Goal: Information Seeking & Learning: Learn about a topic

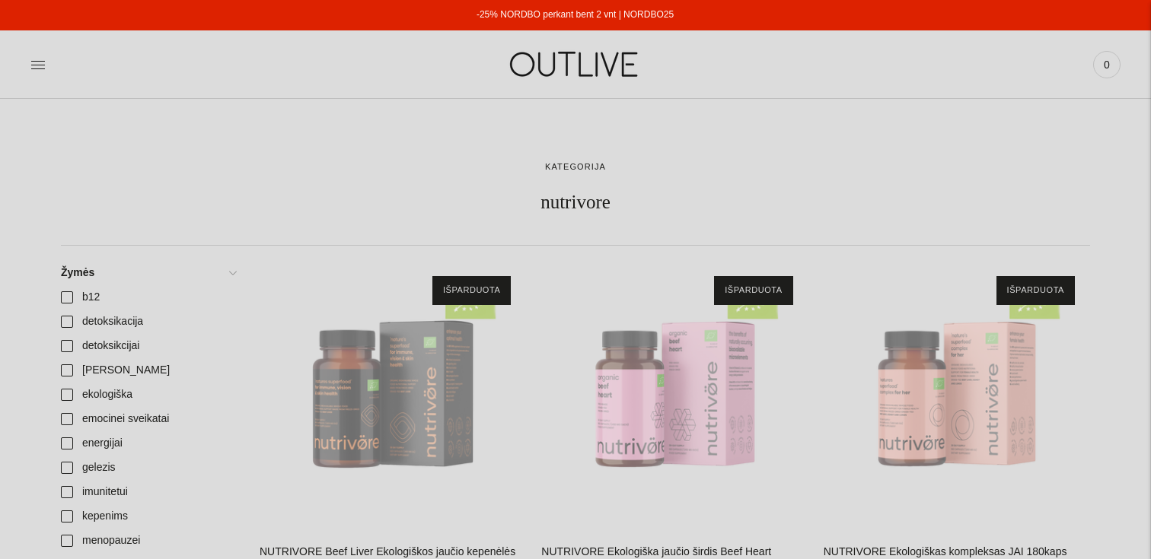
click at [892, 84] on div "Paieška Išvalyti [GEOGRAPHIC_DATA] 0" at bounding box center [938, 64] width 363 height 53
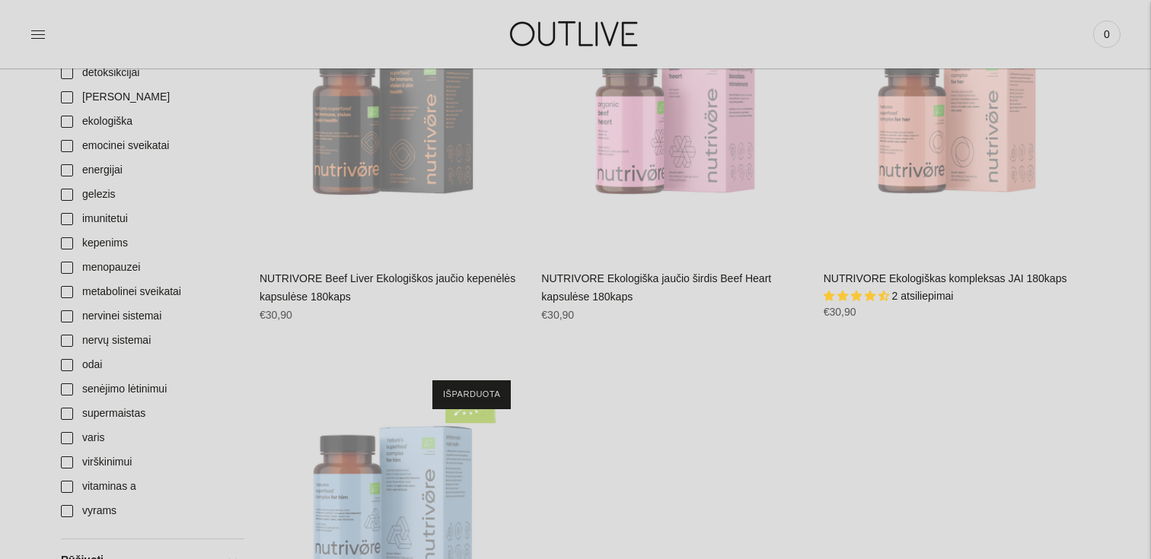
scroll to position [274, 0]
click at [907, 273] on link "NUTRIVORE Ekologiškas kompleksas JAI 180kaps" at bounding box center [946, 278] width 244 height 12
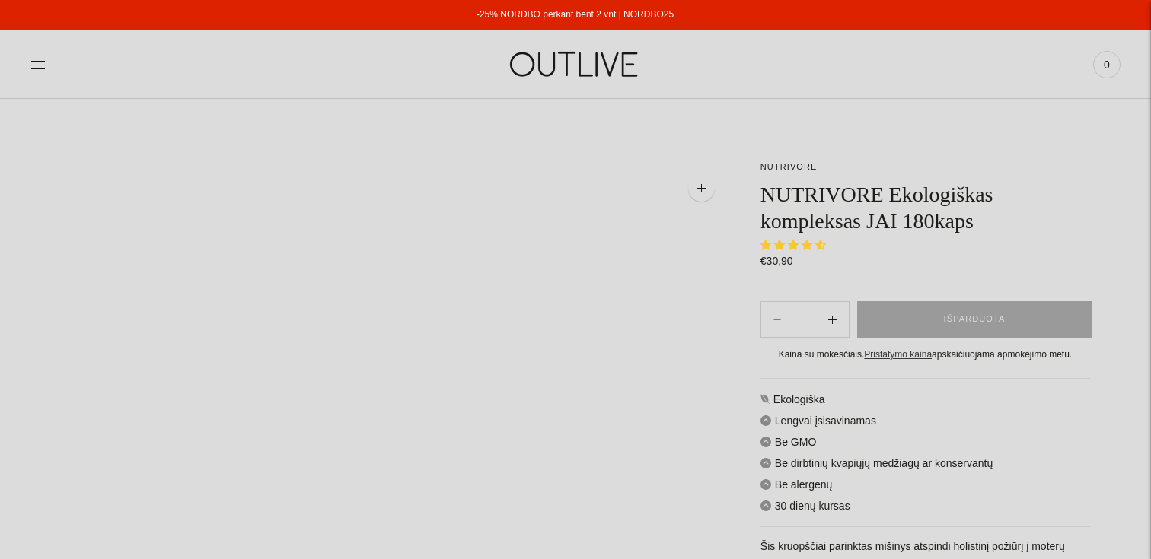
select select "**********"
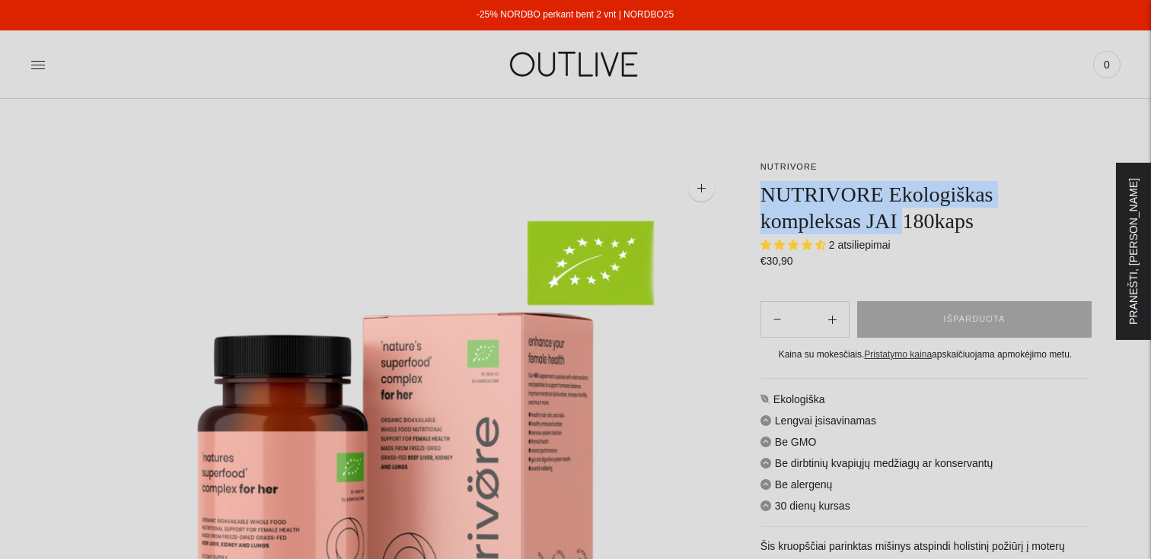
drag, startPoint x: 910, startPoint y: 225, endPoint x: 765, endPoint y: 199, distance: 147.7
click at [765, 199] on h1 "NUTRIVORE Ekologiškas kompleksas JAI 180kaps" at bounding box center [925, 207] width 330 height 53
copy h1 "NUTRIVORE Ekologiškas kompleksas JAI"
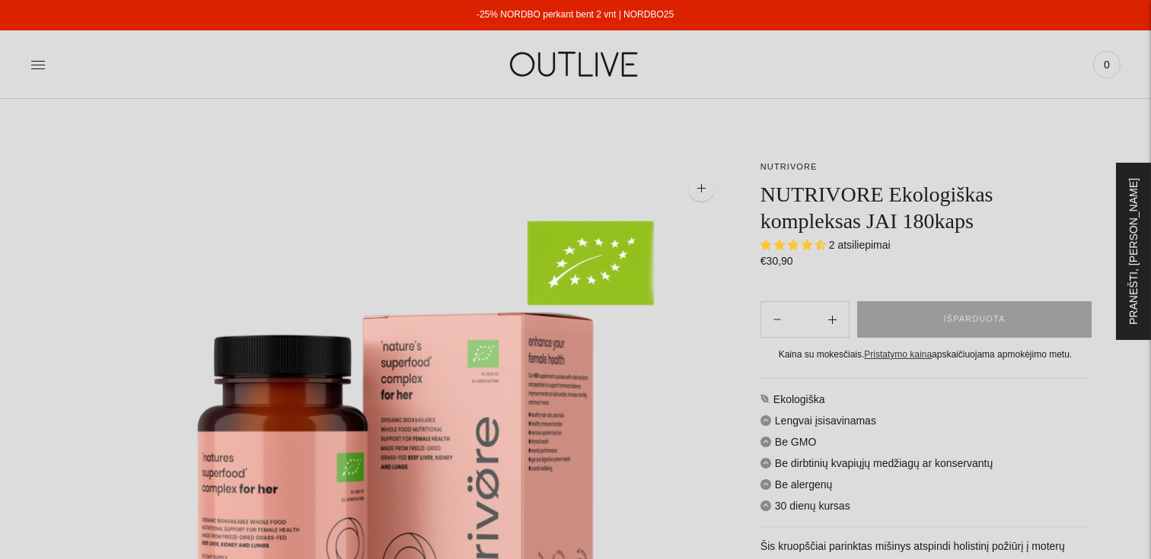
click at [917, 41] on div "Paieška Išvalyti [GEOGRAPHIC_DATA] 0" at bounding box center [938, 64] width 363 height 53
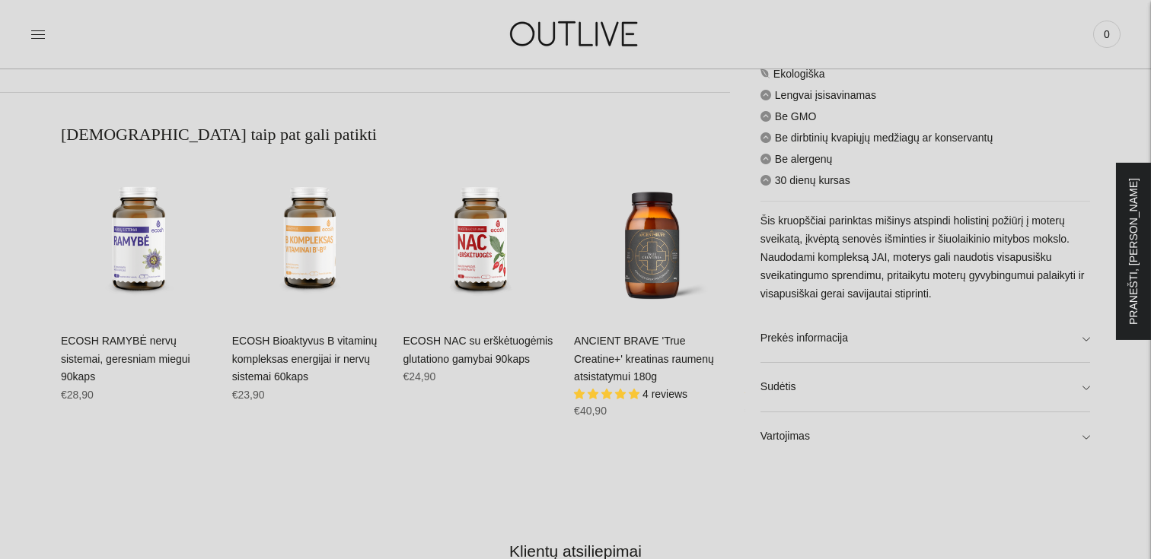
scroll to position [1030, 0]
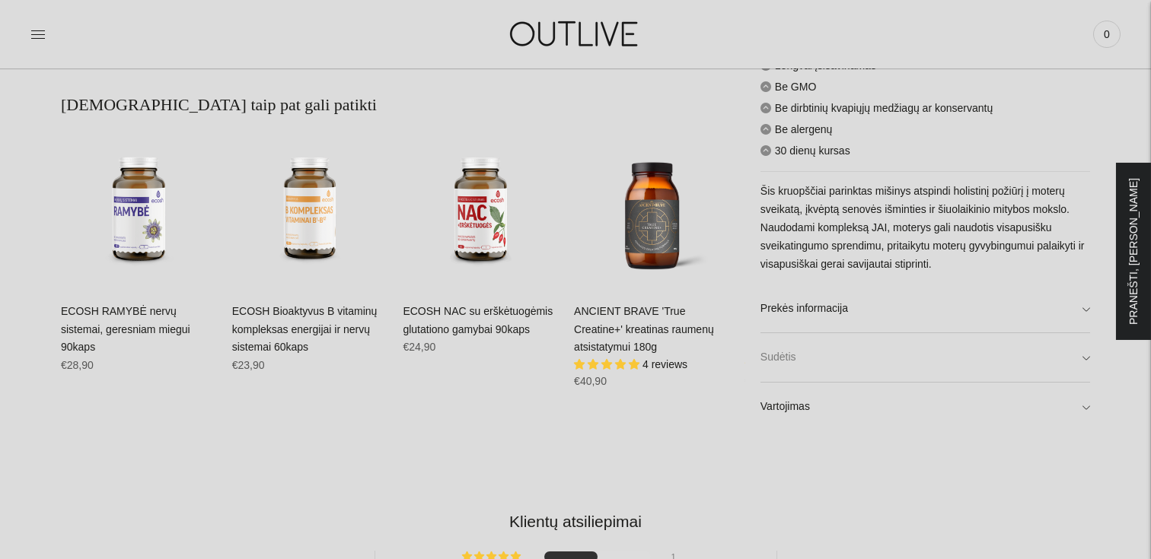
click at [888, 362] on link "Sudėtis" at bounding box center [925, 357] width 330 height 49
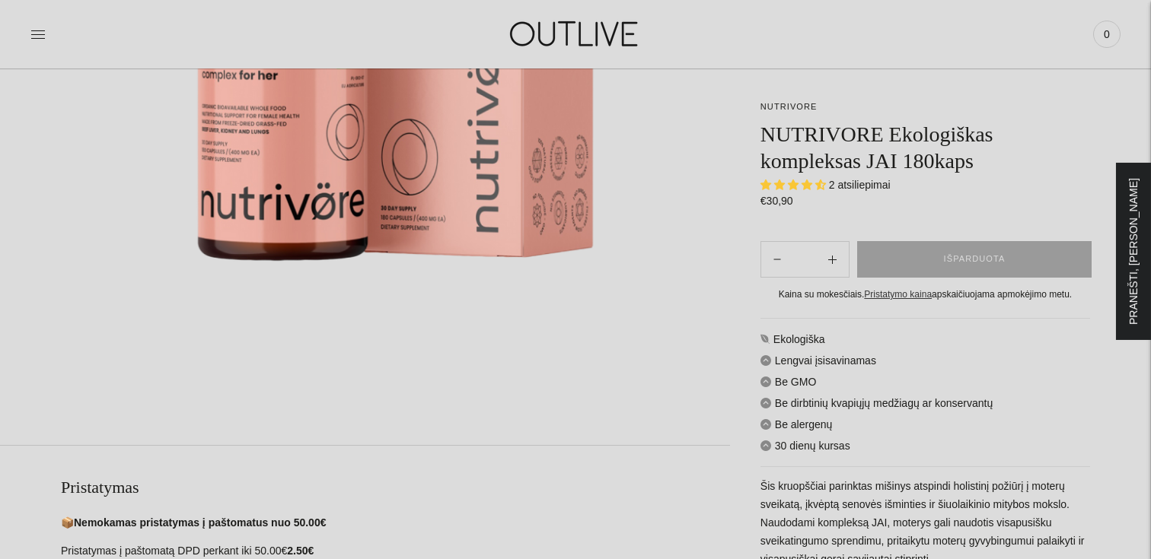
scroll to position [0, 0]
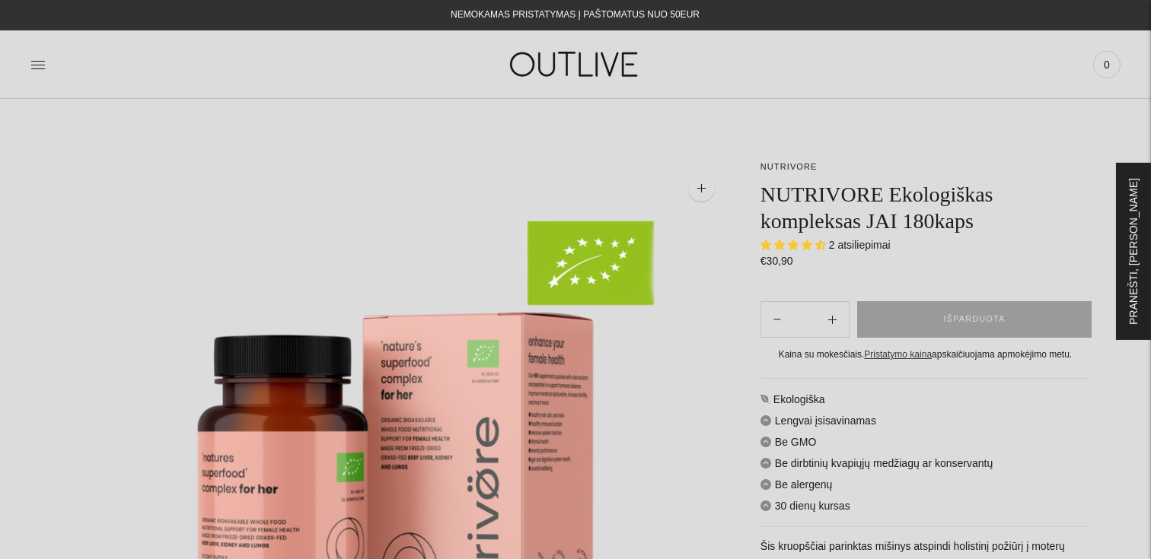
click at [675, 223] on img at bounding box center [395, 494] width 669 height 669
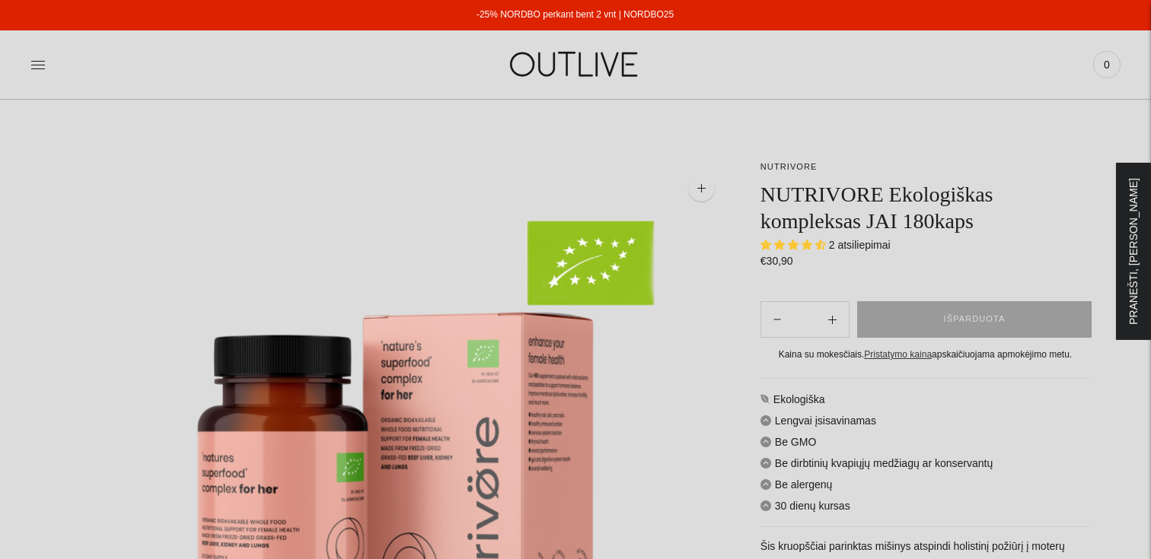
scroll to position [160, 0]
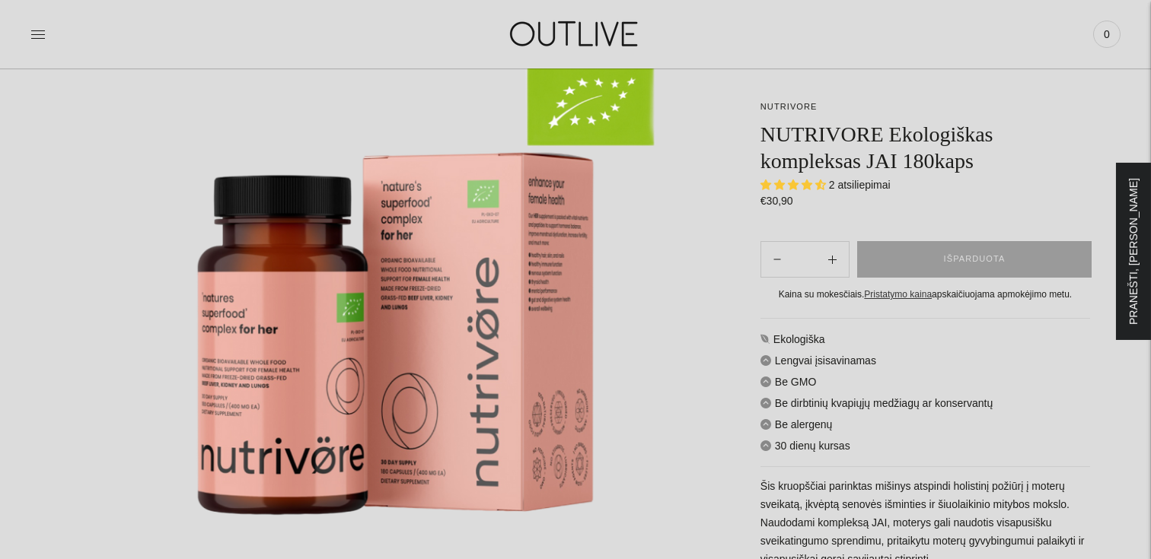
click at [37, 44] on link at bounding box center [37, 34] width 15 height 33
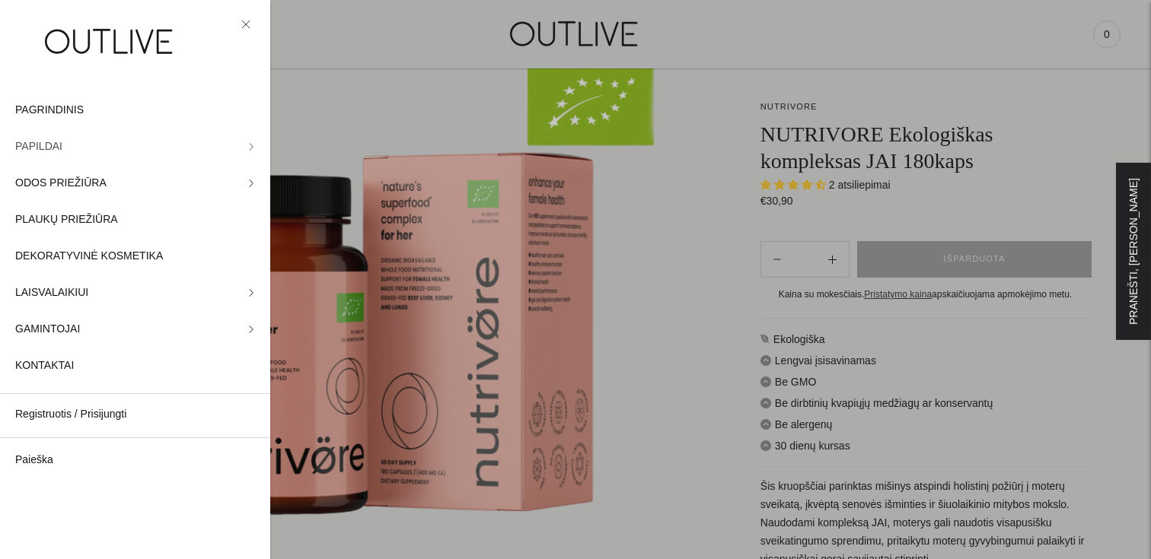
click at [247, 147] on icon at bounding box center [251, 147] width 8 height 8
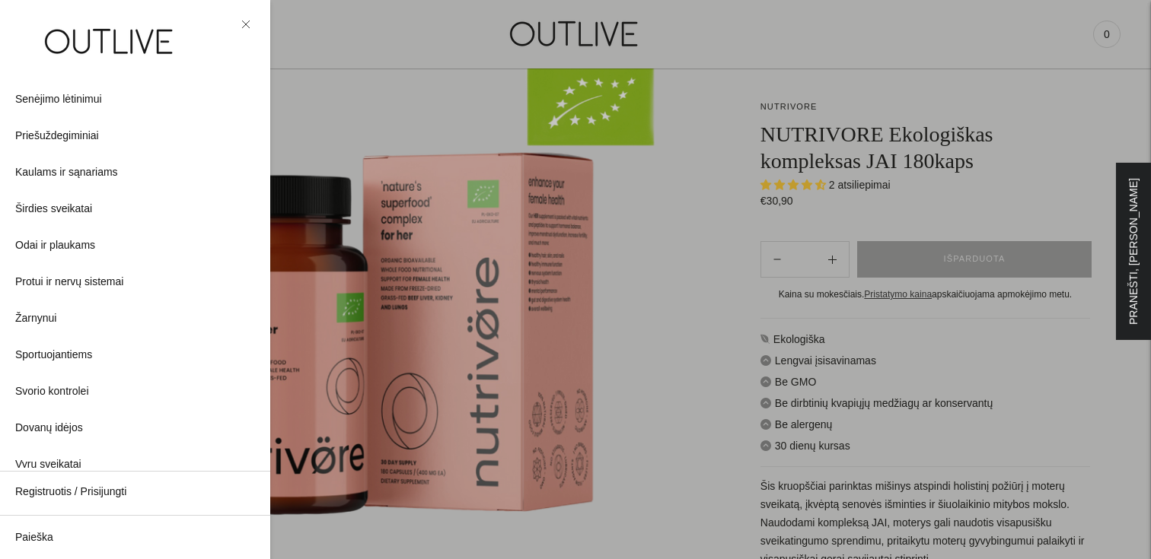
scroll to position [409, 0]
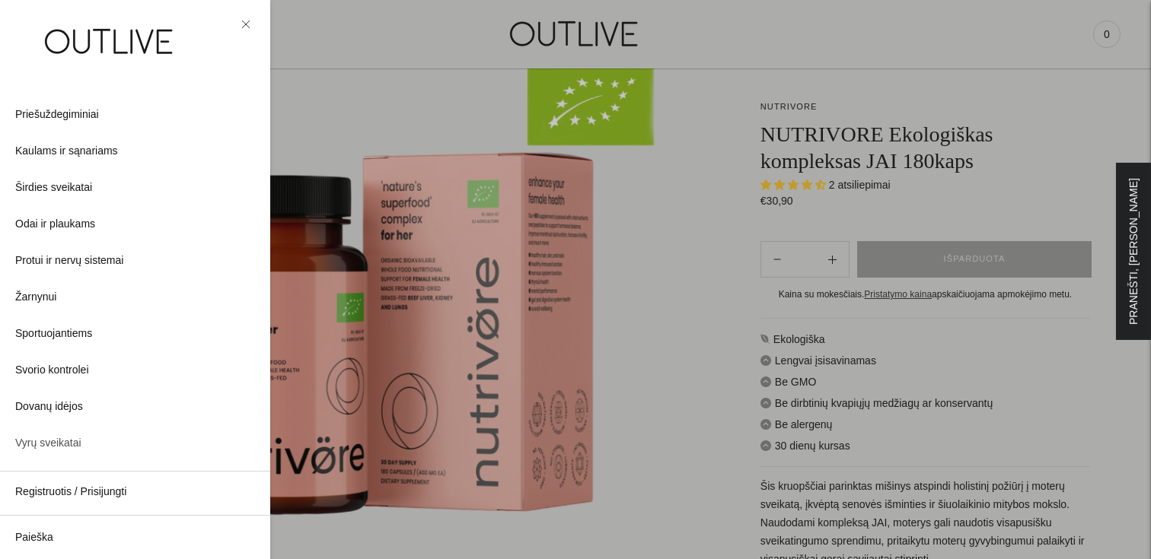
click at [73, 441] on span "Vyrų sveikatai" at bounding box center [48, 444] width 66 height 18
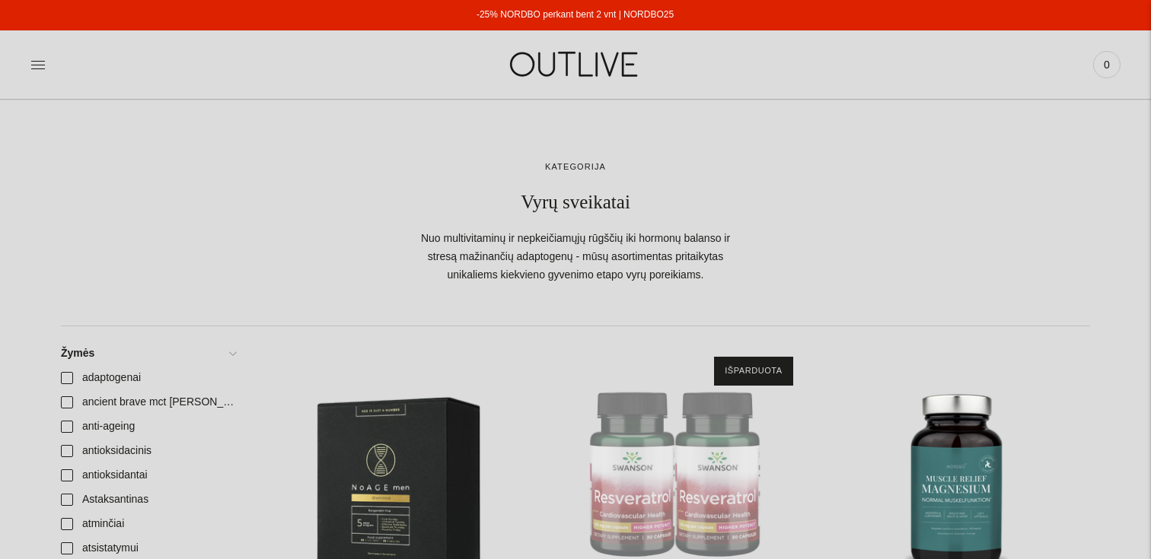
scroll to position [731, 0]
